Goal: Find specific page/section: Find specific page/section

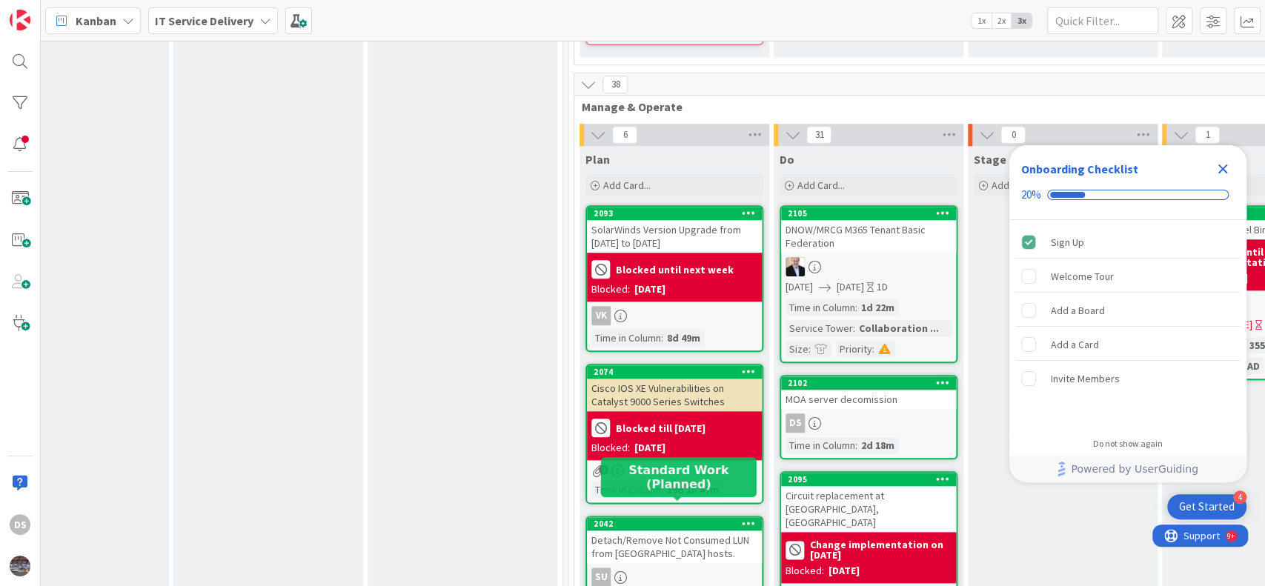
scroll to position [988, 461]
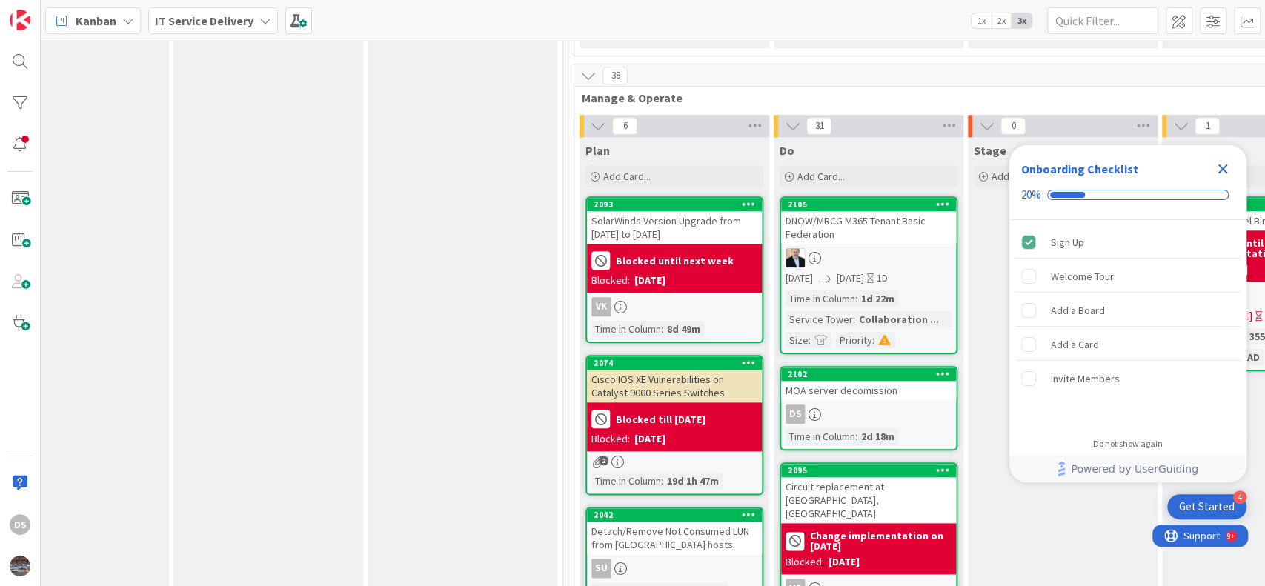
click at [845, 405] on div "DS" at bounding box center [868, 414] width 175 height 19
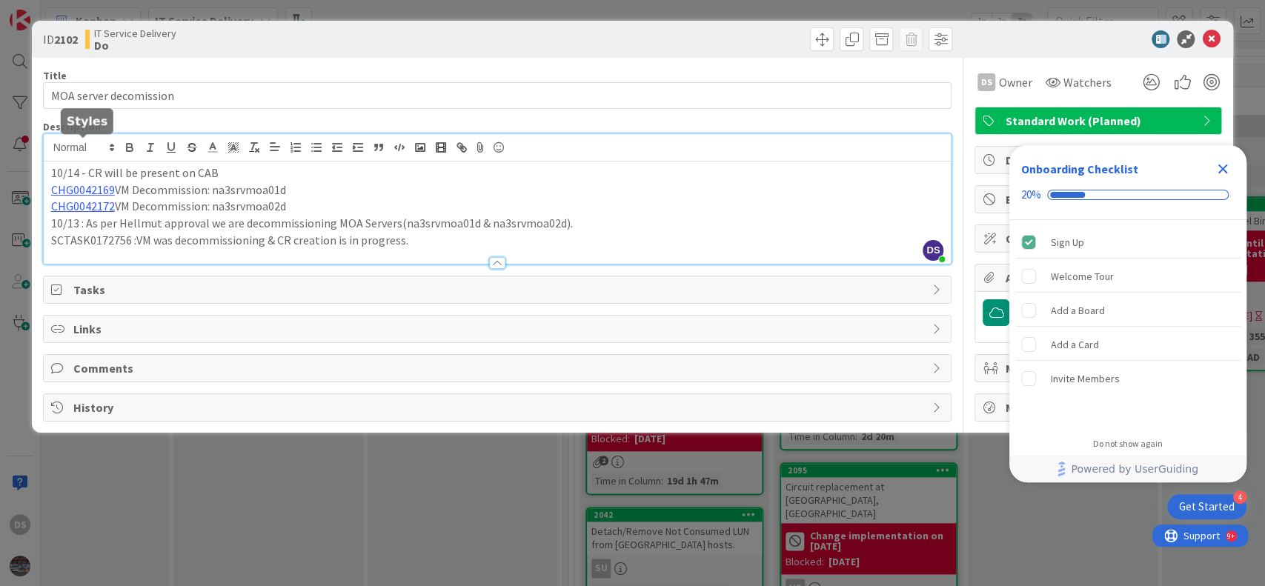
click at [52, 150] on div "DS [PERSON_NAME] just joined 10/14 - CR will be present on CAB CHG0042169 VM De…" at bounding box center [498, 199] width 908 height 130
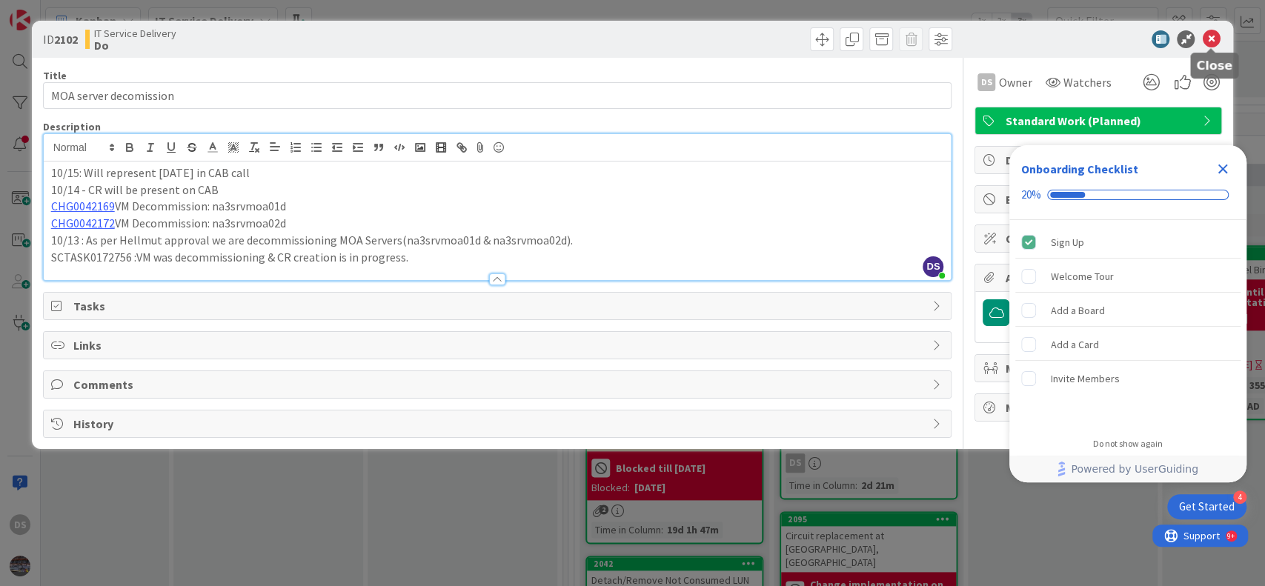
click at [1209, 43] on icon at bounding box center [1211, 39] width 18 height 18
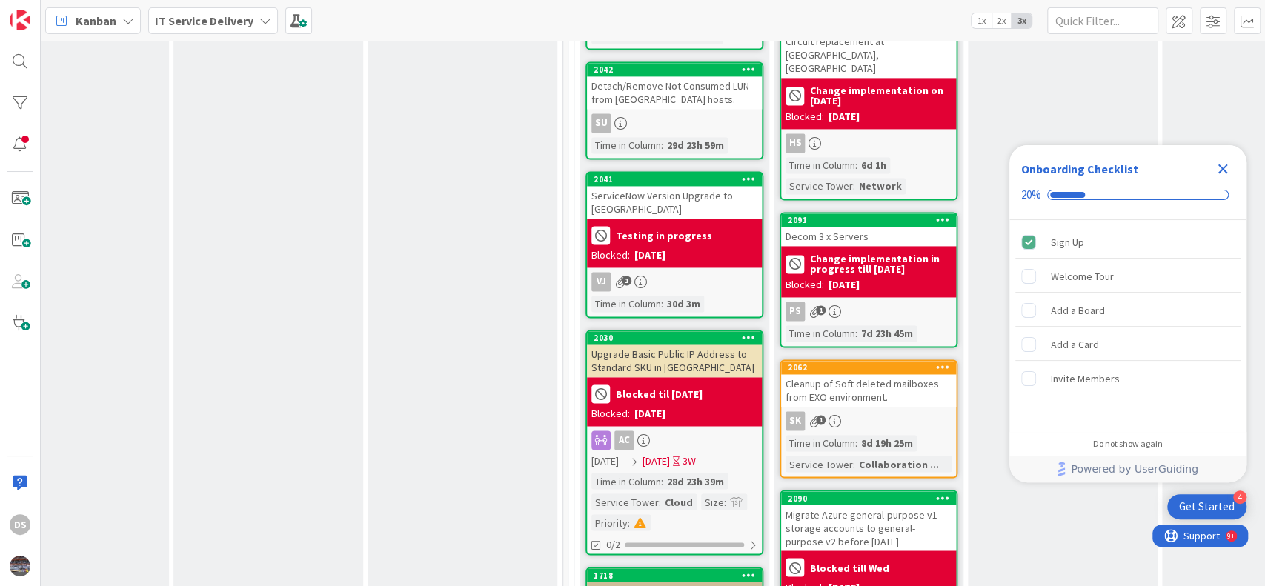
scroll to position [1580, 461]
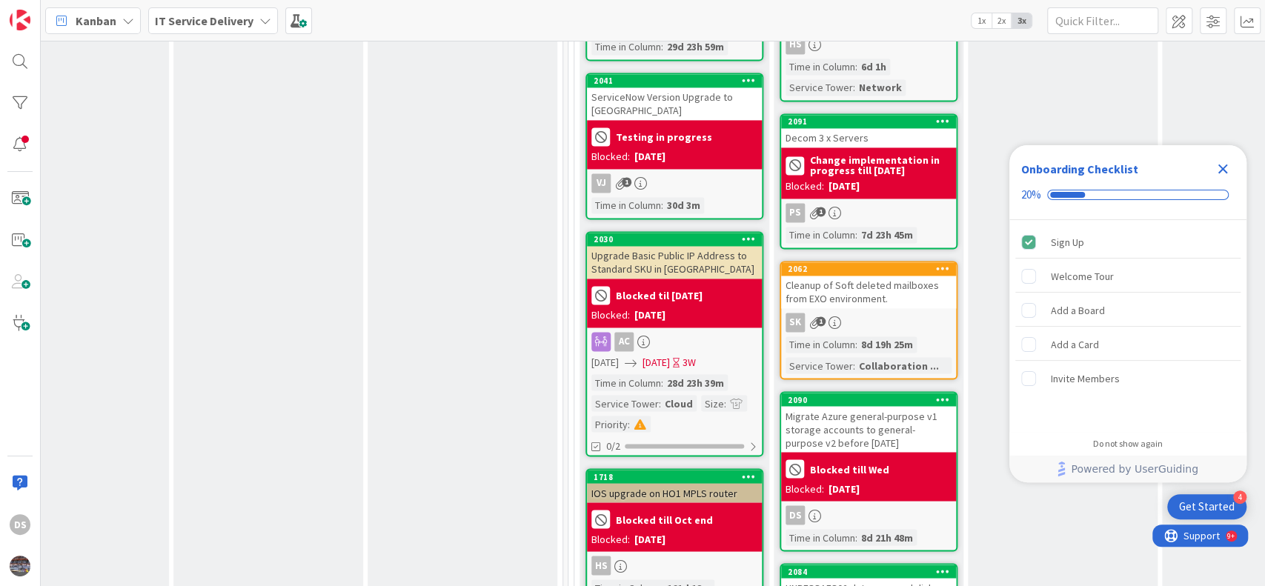
click at [842, 406] on div "Migrate Azure general-purpose v1 storage accounts to general-purpose v2 before …" at bounding box center [868, 429] width 175 height 46
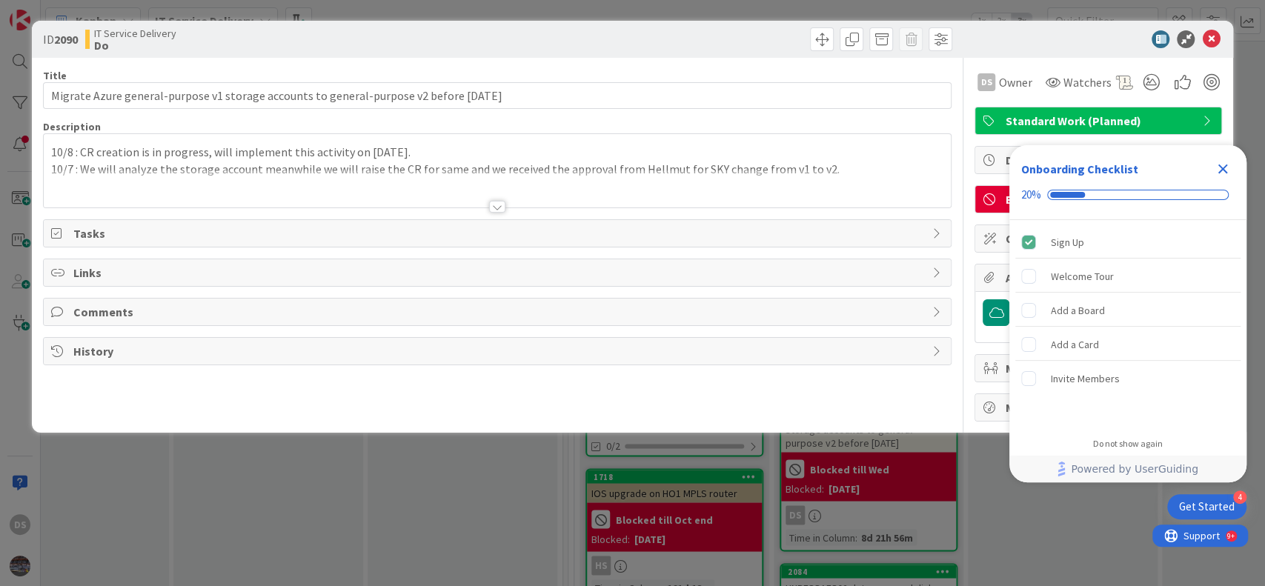
click at [53, 153] on div "10/8 : CR creation is in progress, will implement this activity on [DATE]. 10/7…" at bounding box center [498, 170] width 908 height 73
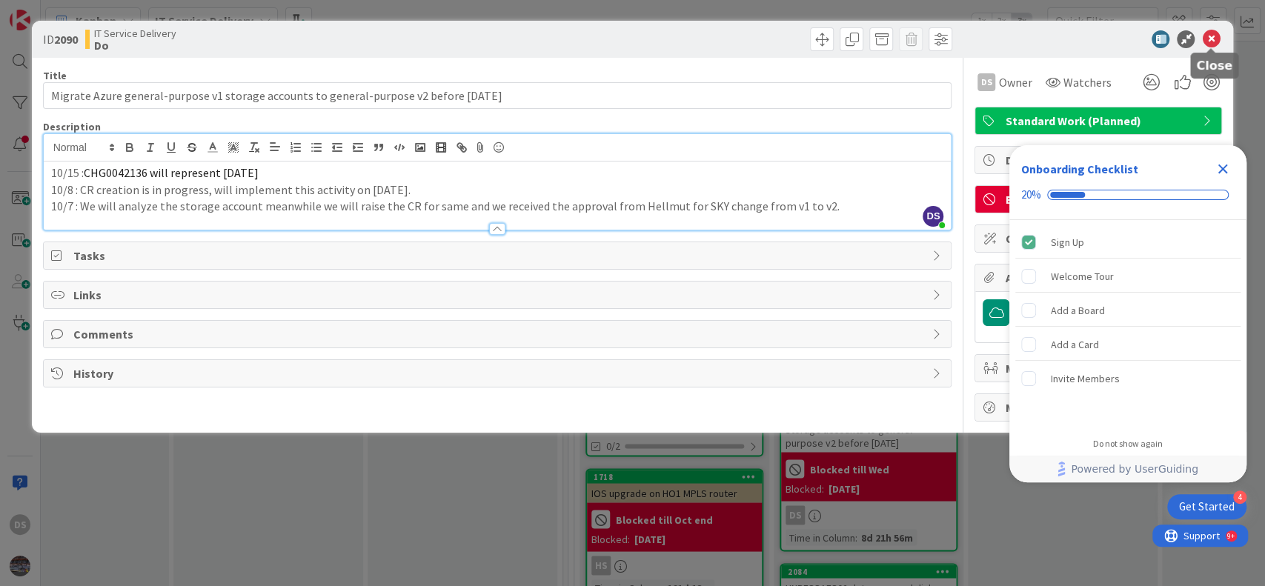
click at [1213, 38] on icon at bounding box center [1211, 39] width 18 height 18
